Goal: Check status

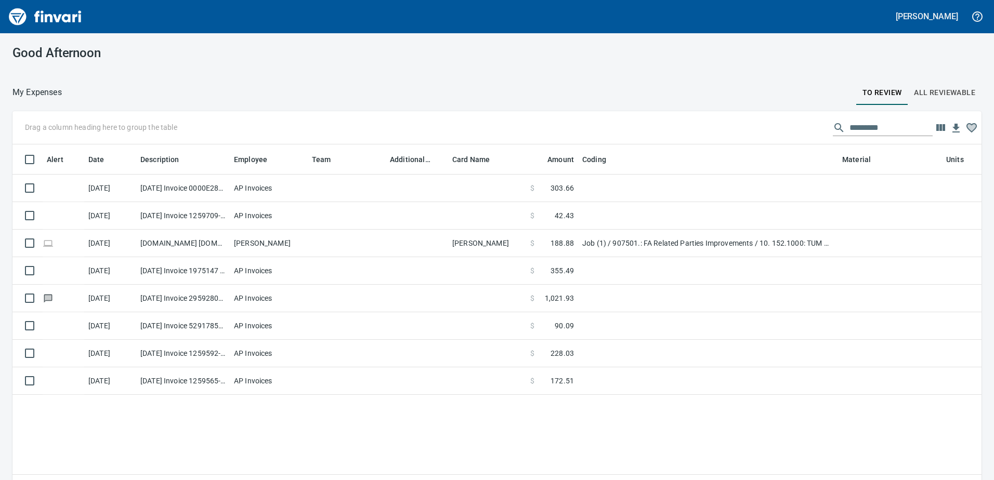
scroll to position [350, 954]
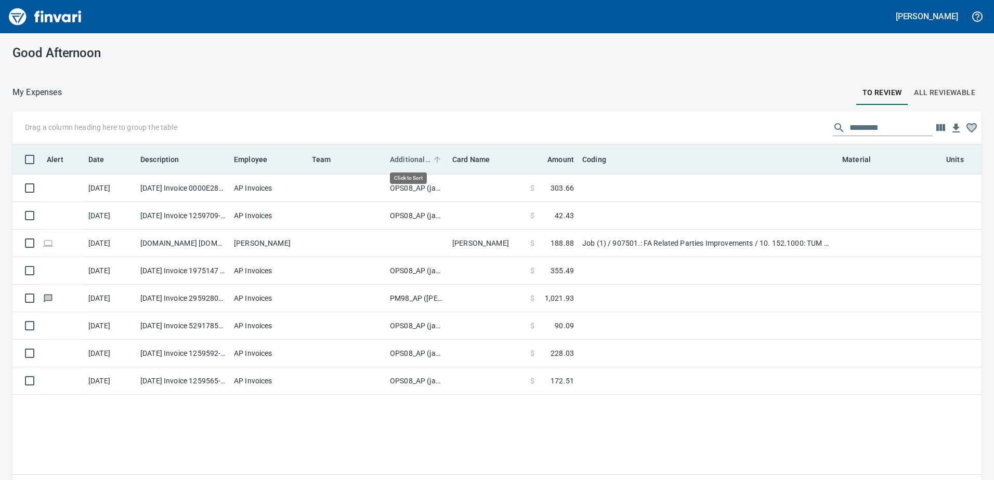
click at [415, 158] on span "Additional Reviewer" at bounding box center [410, 159] width 41 height 12
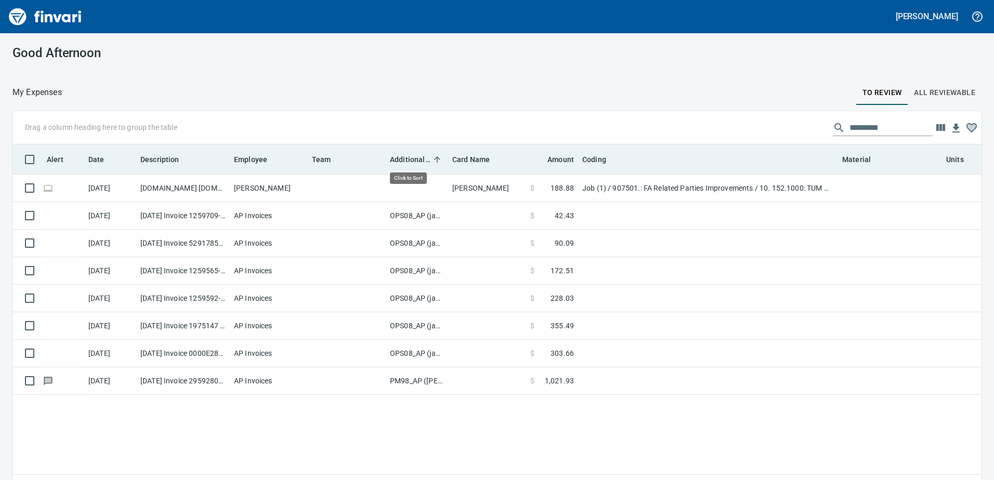
click at [415, 158] on span "Additional Reviewer" at bounding box center [410, 159] width 41 height 12
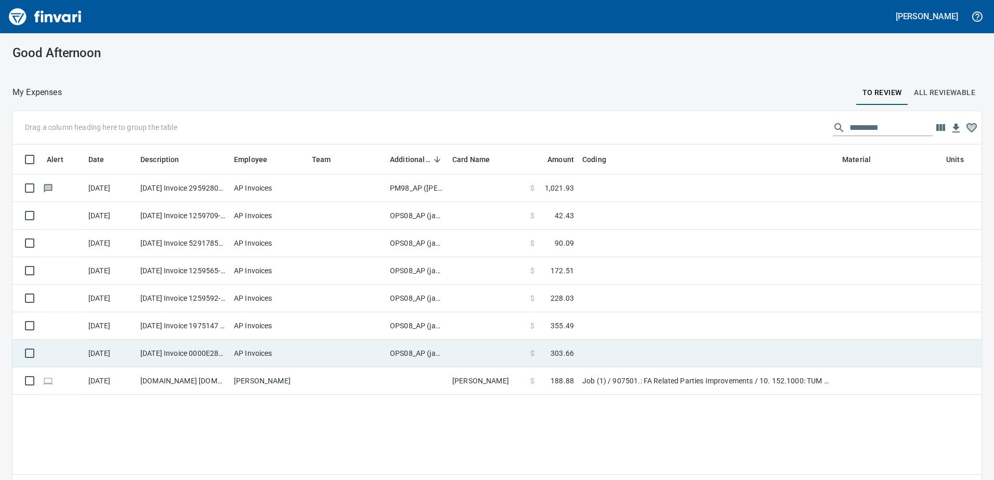
click at [410, 355] on td "OPS08_AP (janettep, samr)" at bounding box center [417, 354] width 62 height 28
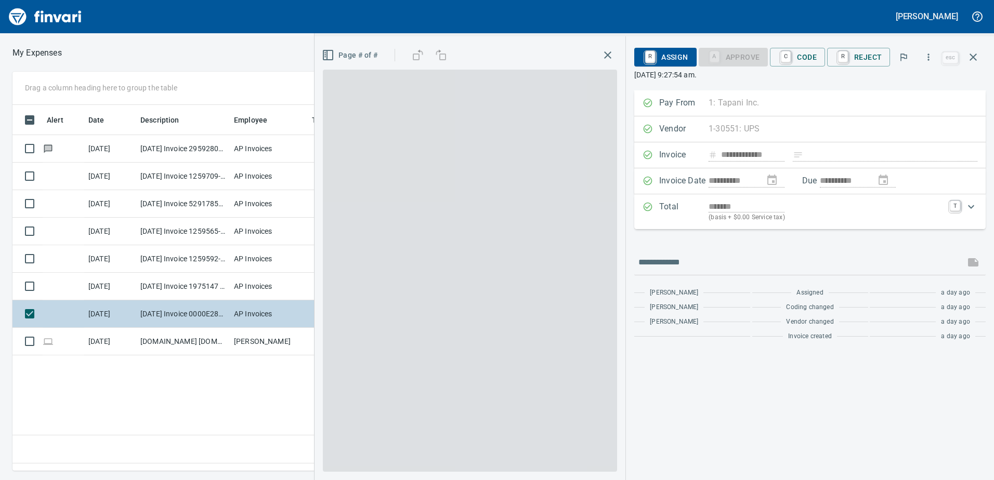
scroll to position [350, 701]
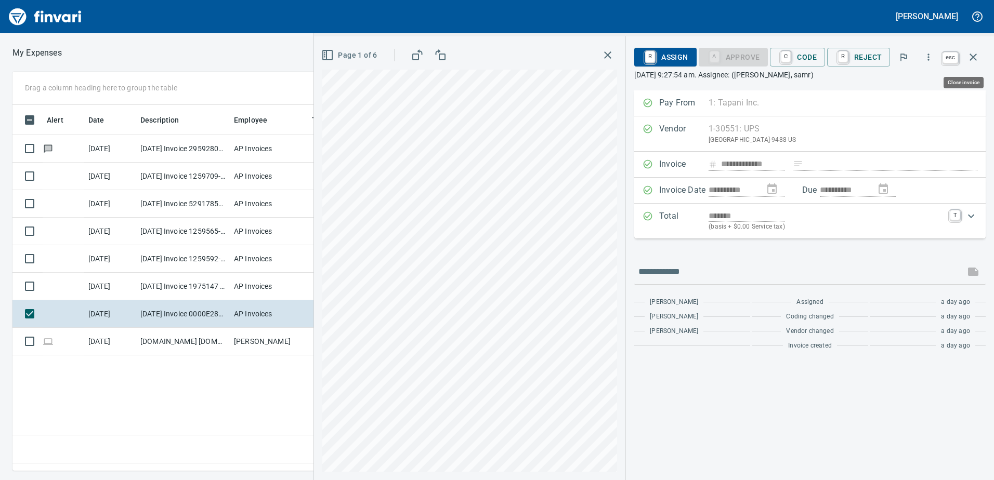
click at [972, 51] on icon "button" at bounding box center [973, 57] width 12 height 12
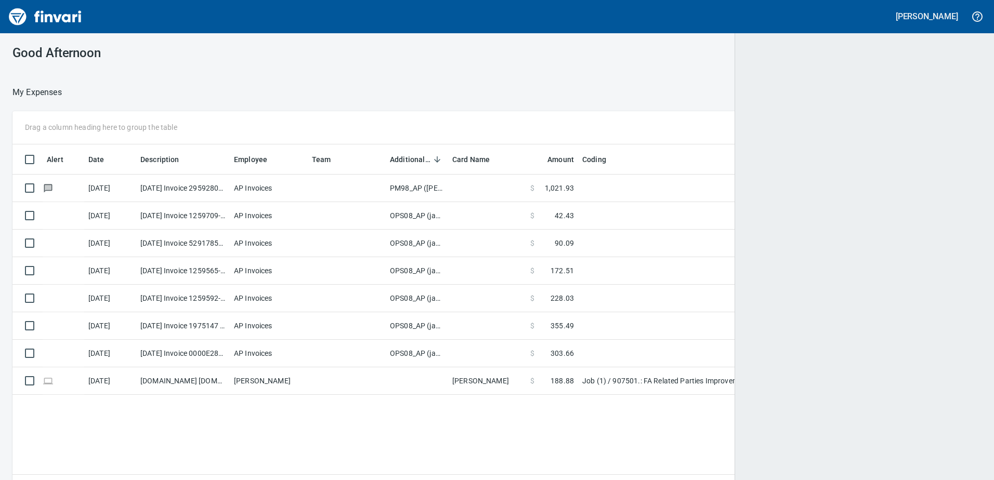
scroll to position [1, 1]
